Goal: Information Seeking & Learning: Learn about a topic

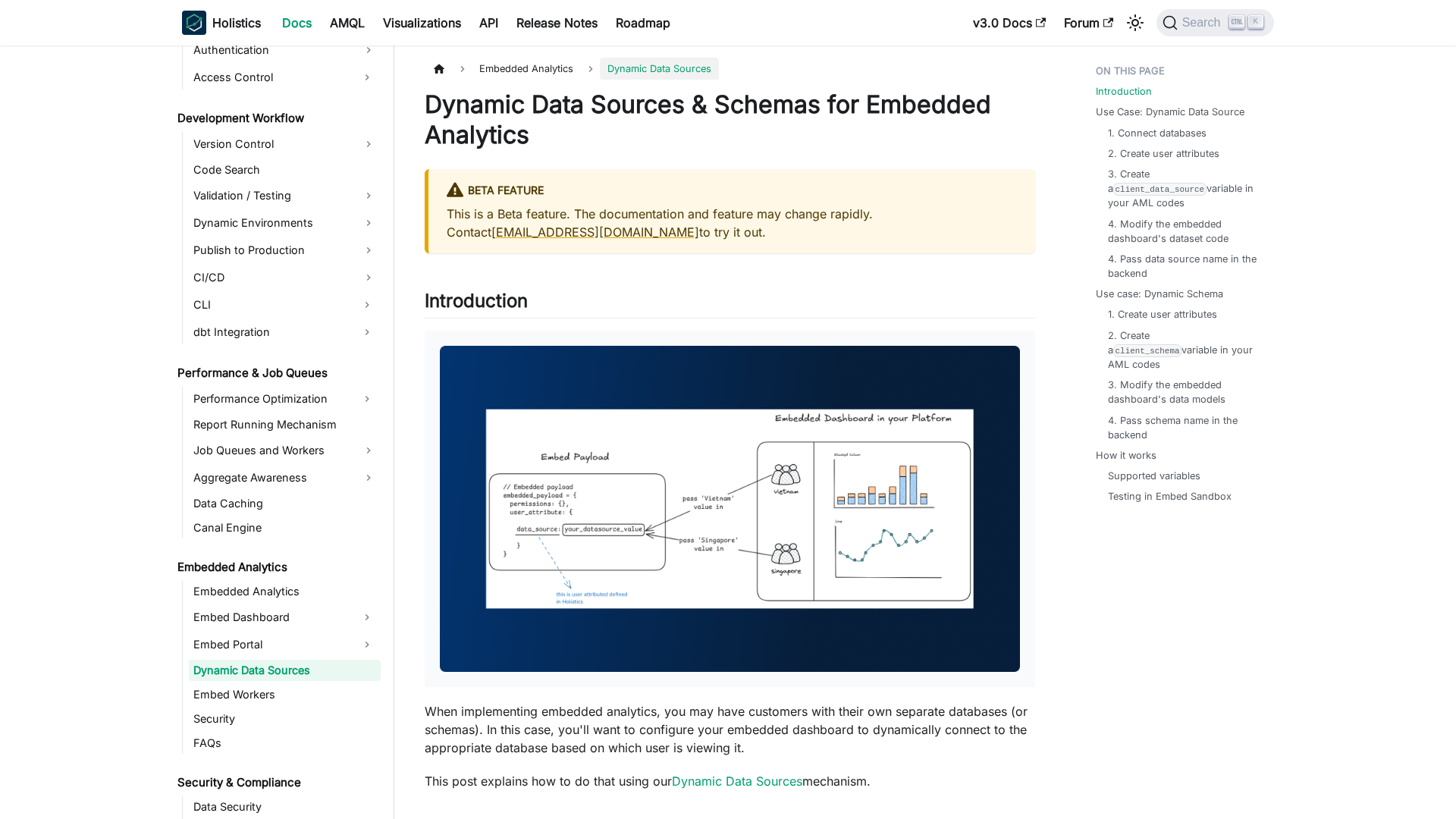
scroll to position [1113, 0]
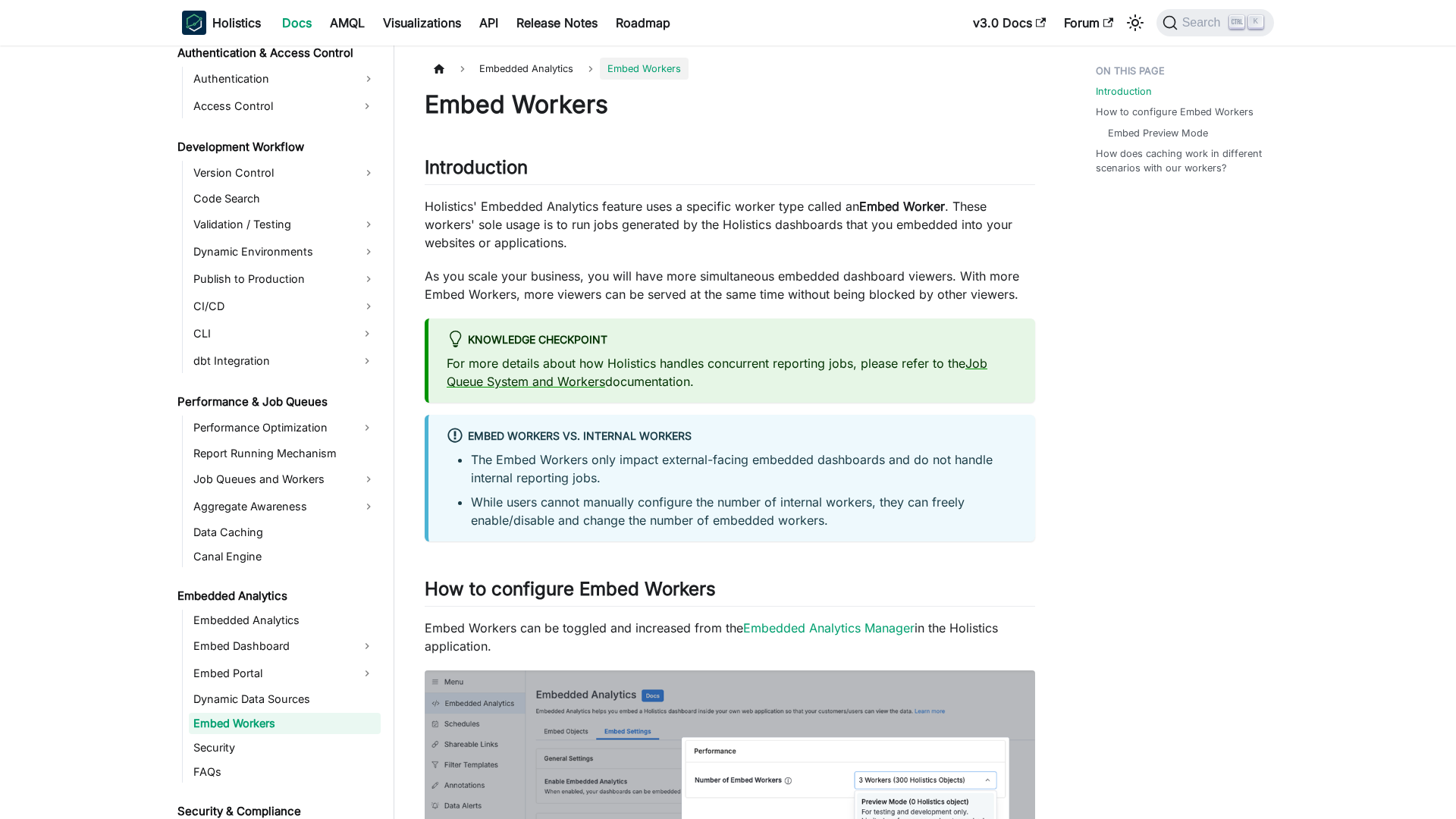
scroll to position [1137, 0]
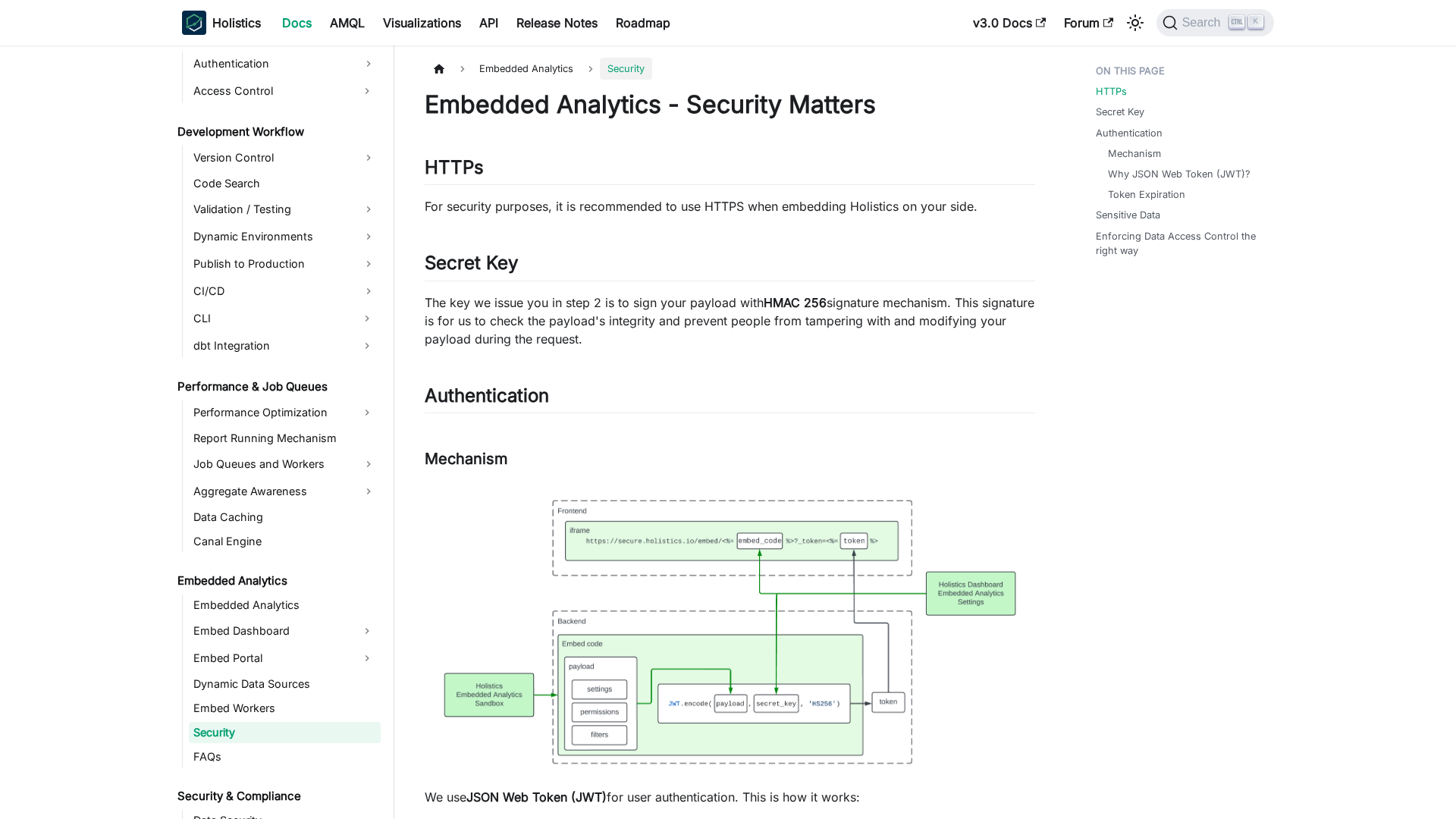
scroll to position [1162, 0]
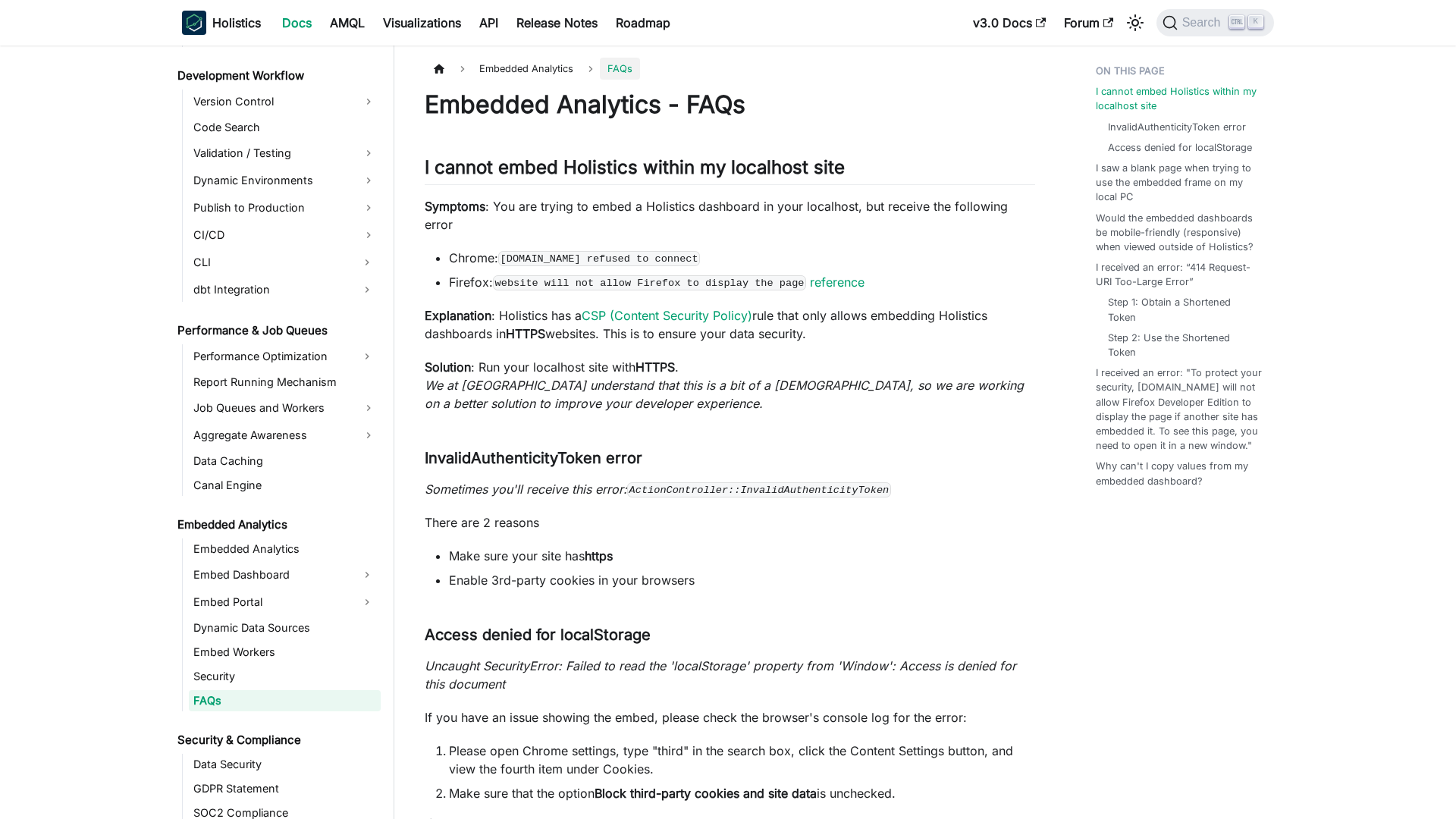
scroll to position [1186, 0]
